Goal: Task Accomplishment & Management: Use online tool/utility

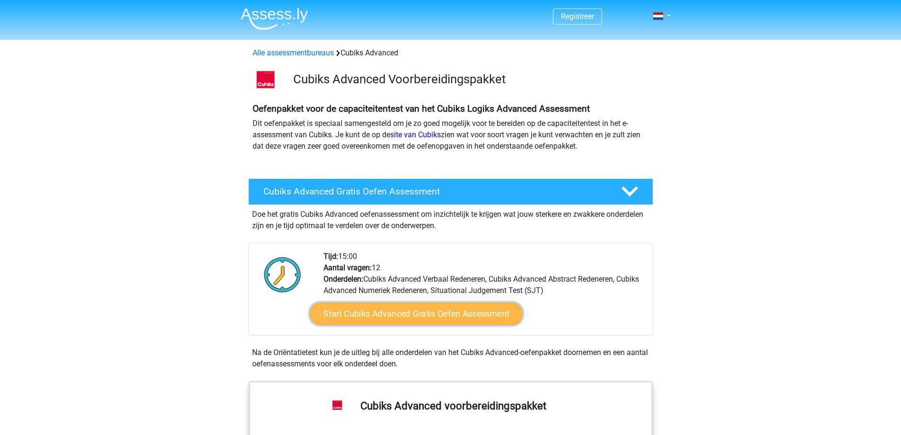
click at [382, 316] on link "Start Cubiks Advanced Gratis Oefen Assessment" at bounding box center [415, 313] width 213 height 23
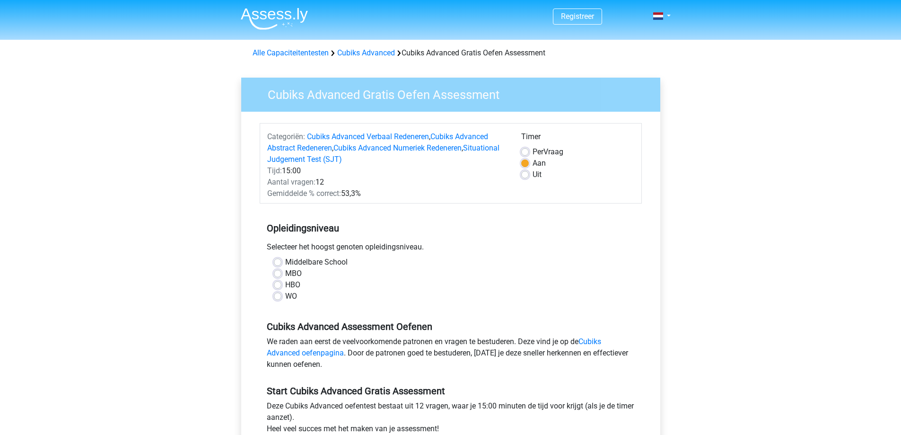
click at [285, 274] on label "MBO" at bounding box center [293, 273] width 17 height 11
click at [277, 274] on input "MBO" at bounding box center [278, 272] width 8 height 9
radio input "true"
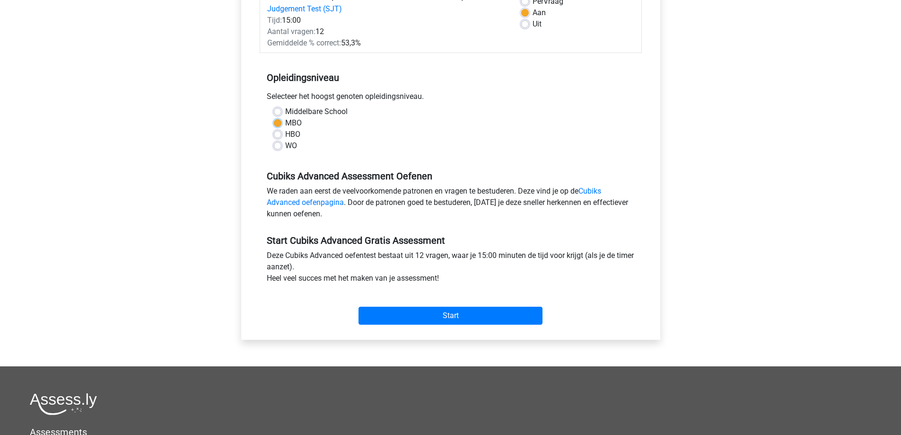
scroll to position [189, 0]
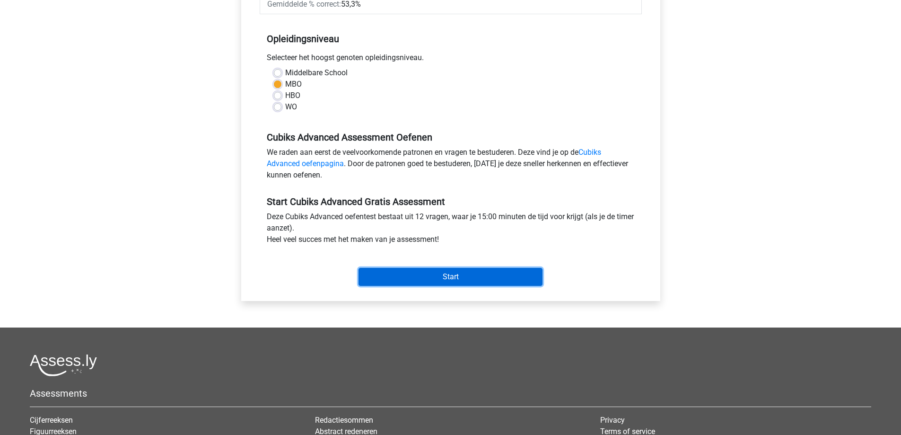
click at [438, 280] on input "Start" at bounding box center [450, 277] width 184 height 18
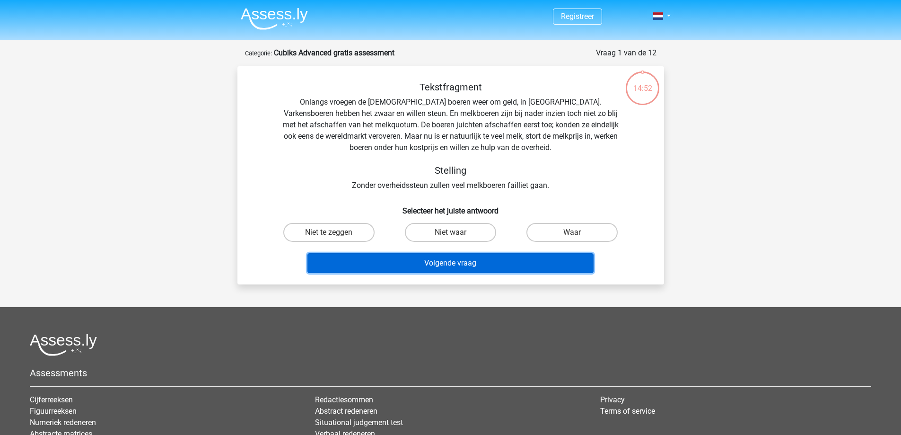
click at [448, 266] on button "Volgende vraag" at bounding box center [450, 263] width 286 height 20
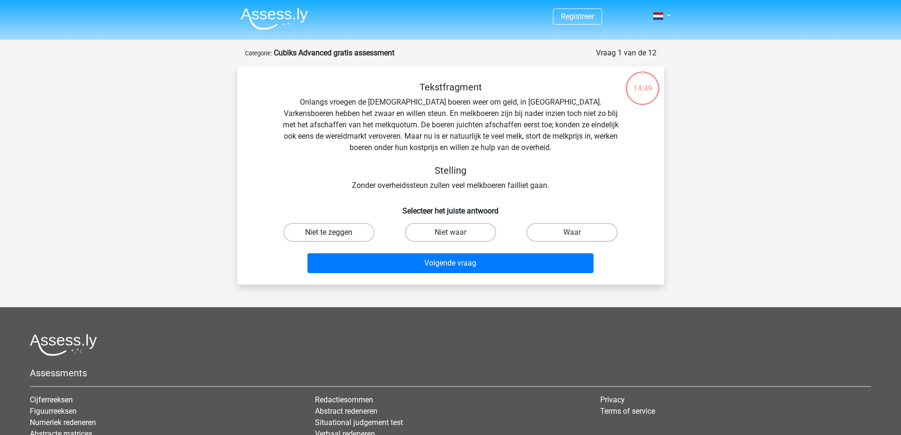
click at [351, 230] on label "Niet te zeggen" at bounding box center [328, 232] width 91 height 19
click at [335, 232] on input "Niet te zeggen" at bounding box center [332, 235] width 6 height 6
radio input "true"
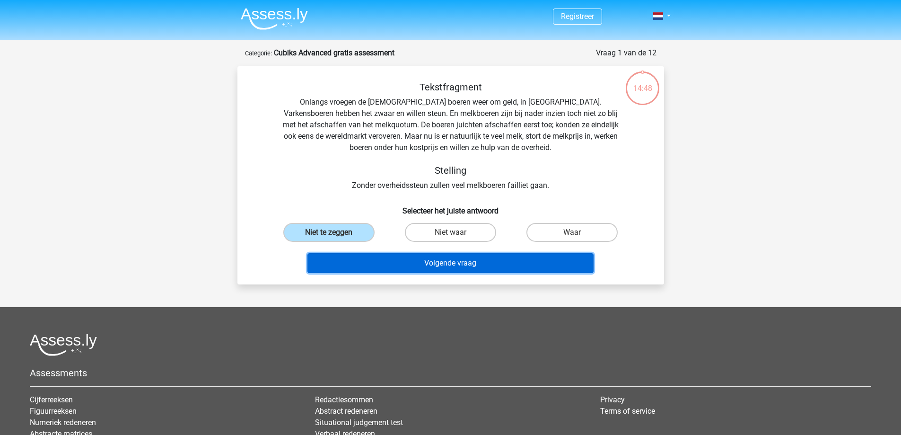
click at [445, 269] on button "Volgende vraag" at bounding box center [450, 263] width 286 height 20
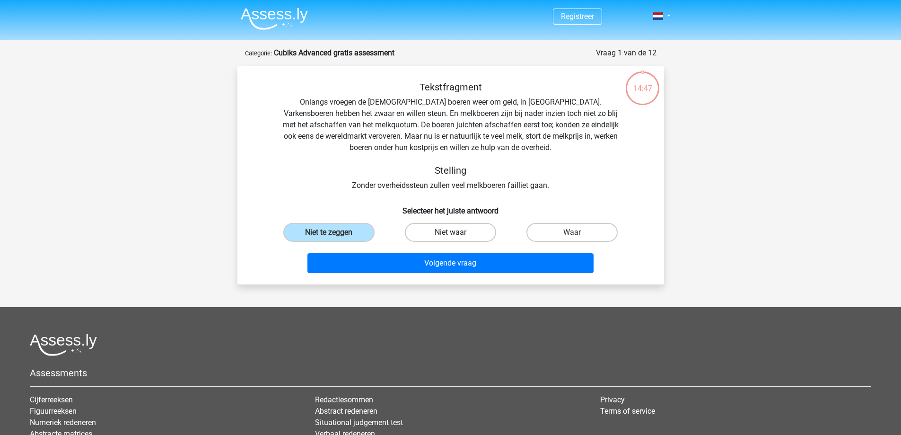
click at [442, 232] on label "Niet waar" at bounding box center [450, 232] width 91 height 19
click at [450, 232] on input "Niet waar" at bounding box center [453, 235] width 6 height 6
radio input "true"
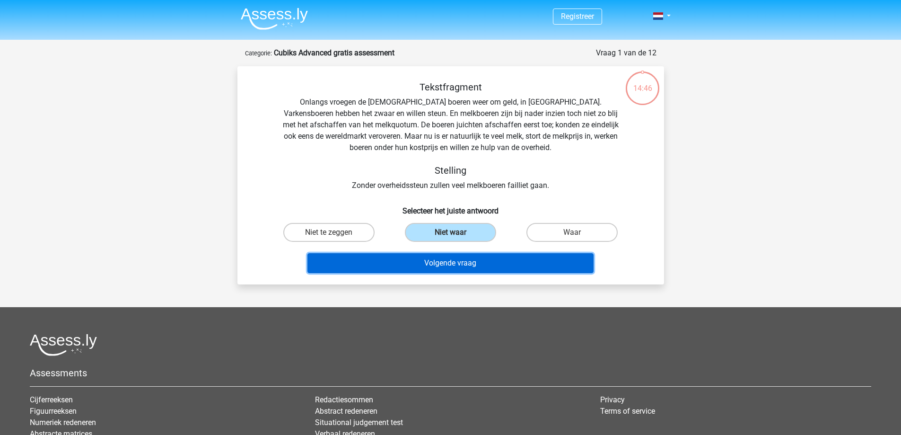
click at [454, 265] on button "Volgende vraag" at bounding box center [450, 263] width 286 height 20
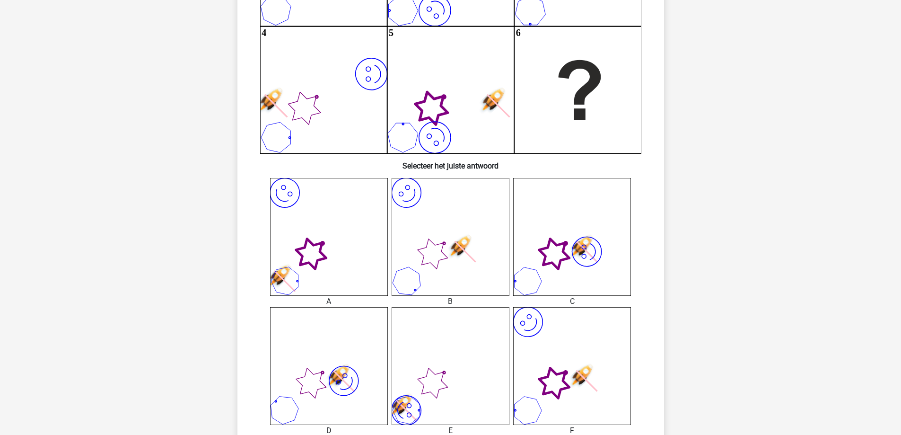
scroll to position [236, 0]
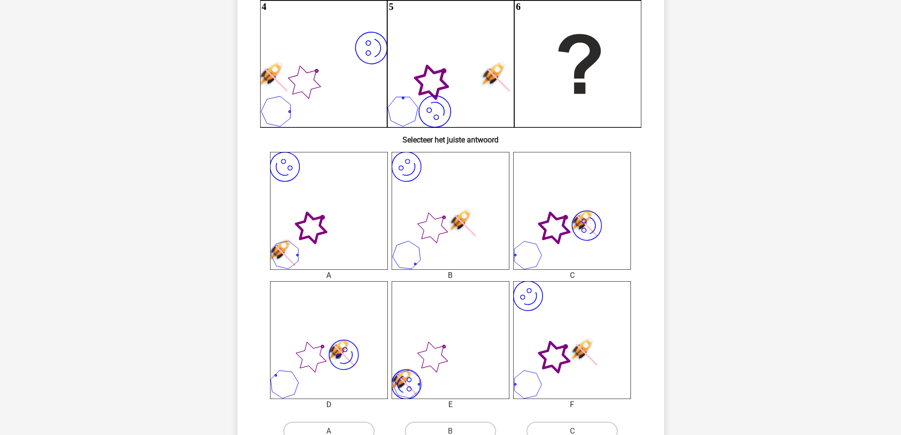
click at [332, 227] on icon "image/svg+xml" at bounding box center [329, 211] width 118 height 118
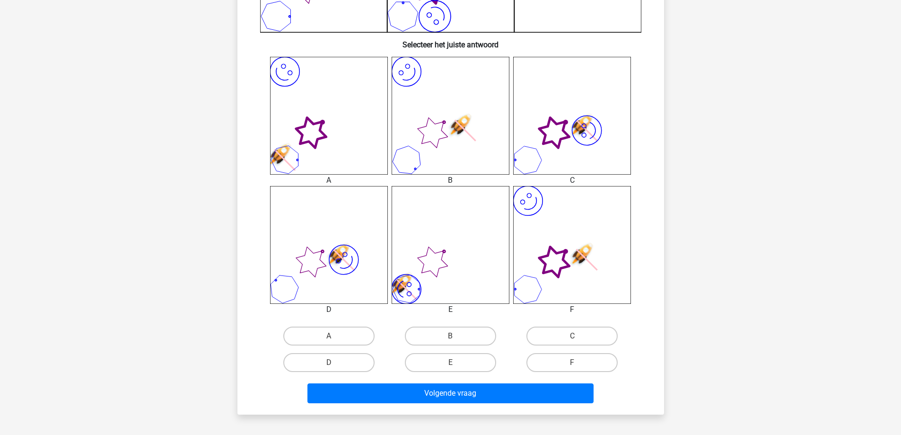
scroll to position [331, 0]
click at [335, 335] on label "A" at bounding box center [328, 336] width 91 height 19
click at [335, 336] on input "A" at bounding box center [332, 339] width 6 height 6
radio input "true"
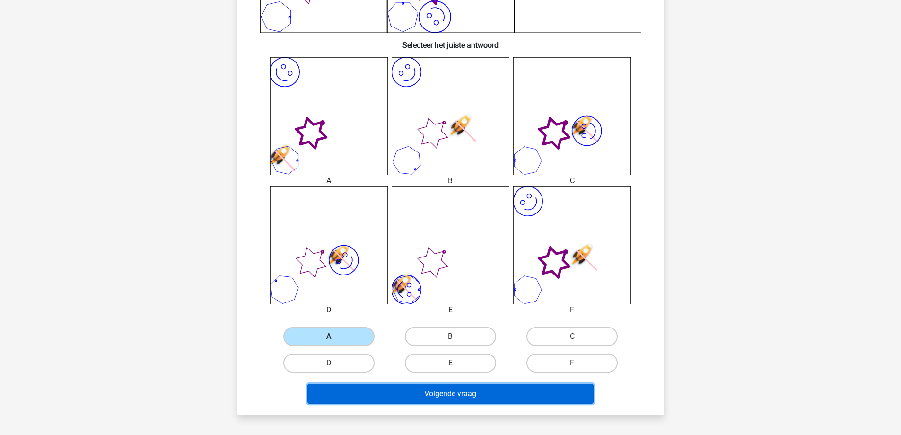
click at [450, 395] on button "Volgende vraag" at bounding box center [450, 394] width 286 height 20
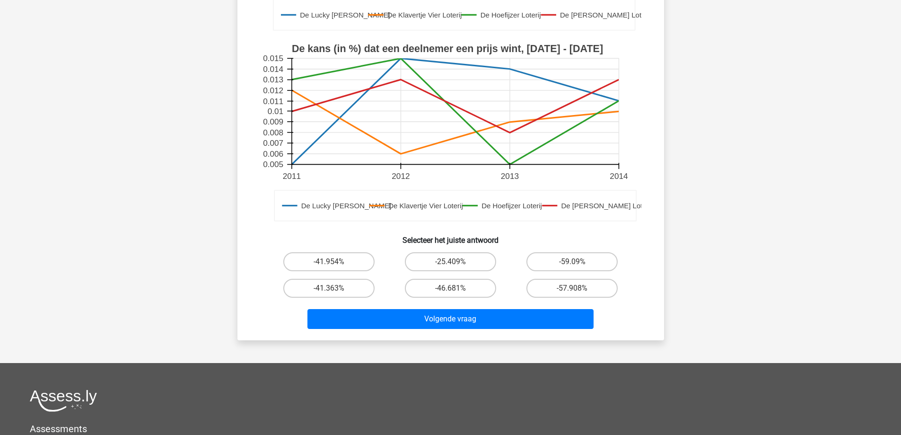
scroll to position [284, 0]
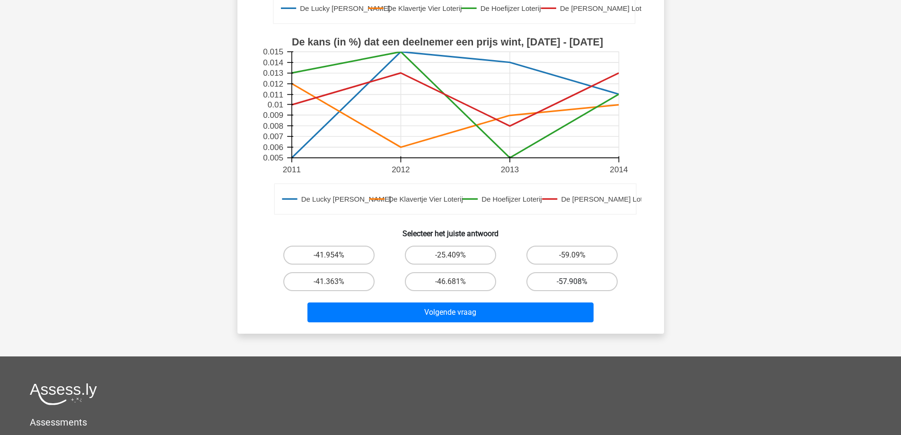
click at [553, 282] on label "-57.908%" at bounding box center [571, 281] width 91 height 19
click at [572, 282] on input "-57.908%" at bounding box center [575, 284] width 6 height 6
radio input "true"
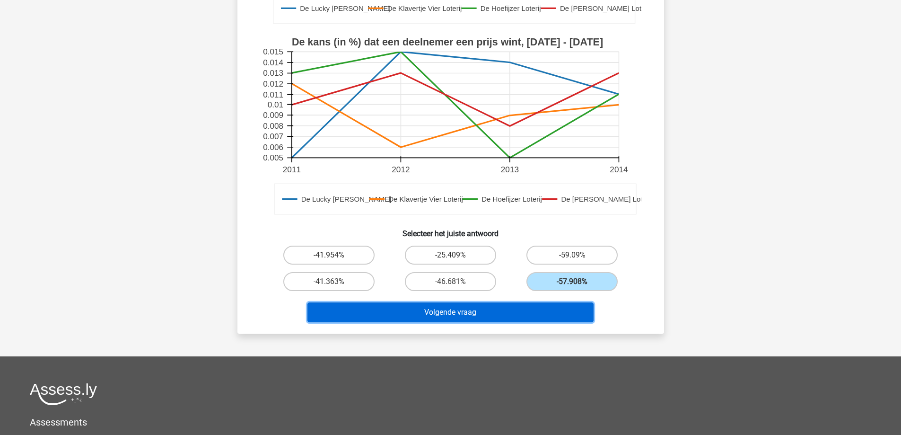
click at [453, 316] on button "Volgende vraag" at bounding box center [450, 312] width 286 height 20
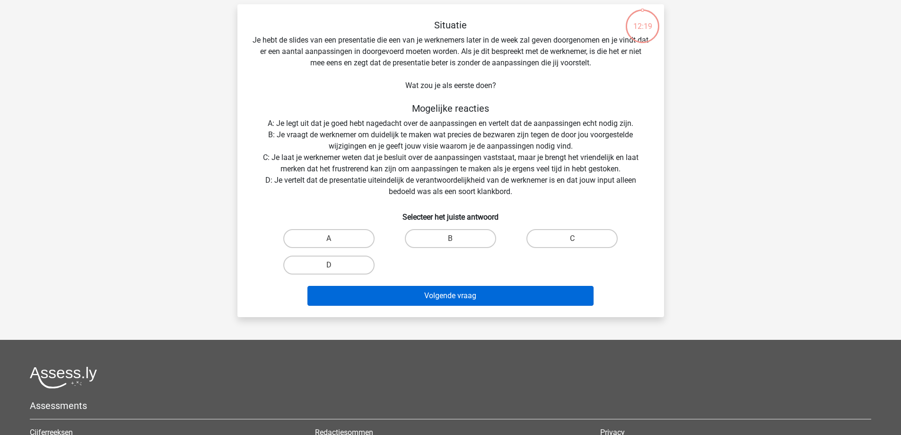
scroll to position [47, 0]
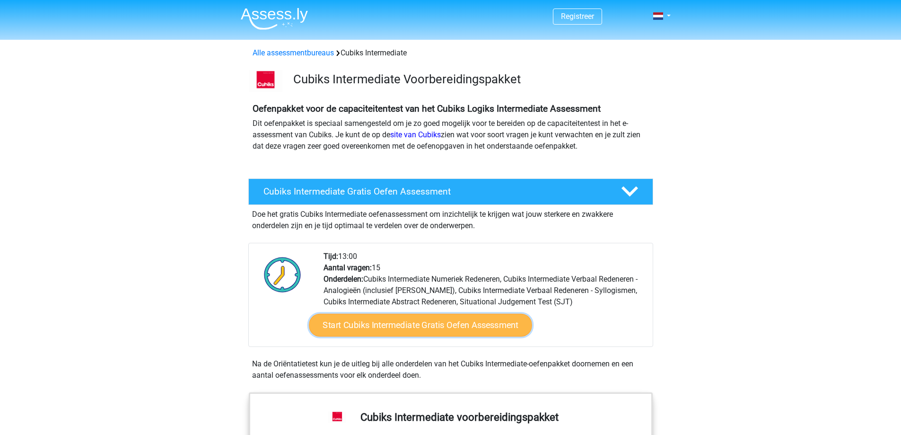
click at [395, 326] on link "Start Cubiks Intermediate Gratis Oefen Assessment" at bounding box center [420, 325] width 223 height 23
